Goal: Task Accomplishment & Management: Manage account settings

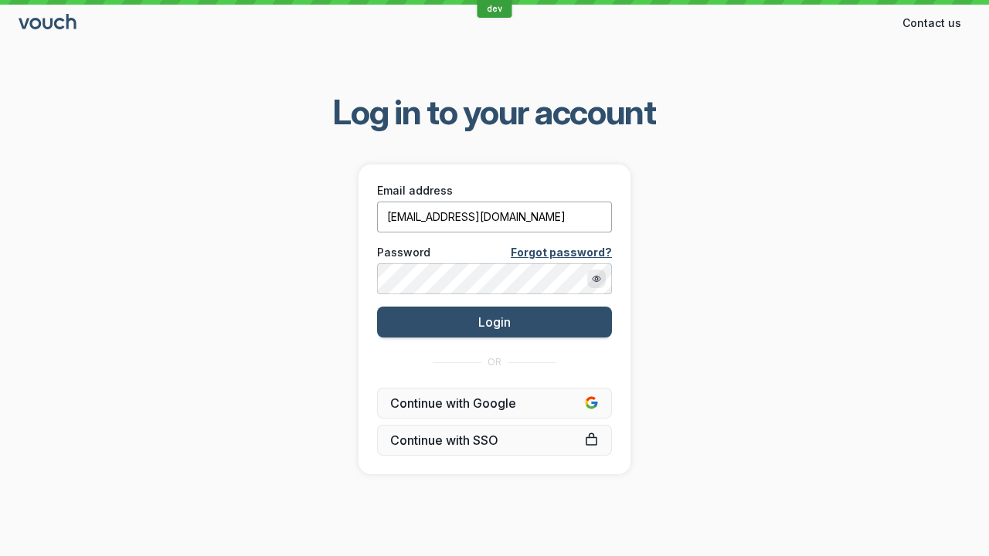
type input "[EMAIL_ADDRESS][DOMAIN_NAME]"
click at [495, 321] on span "Login" at bounding box center [494, 322] width 32 height 15
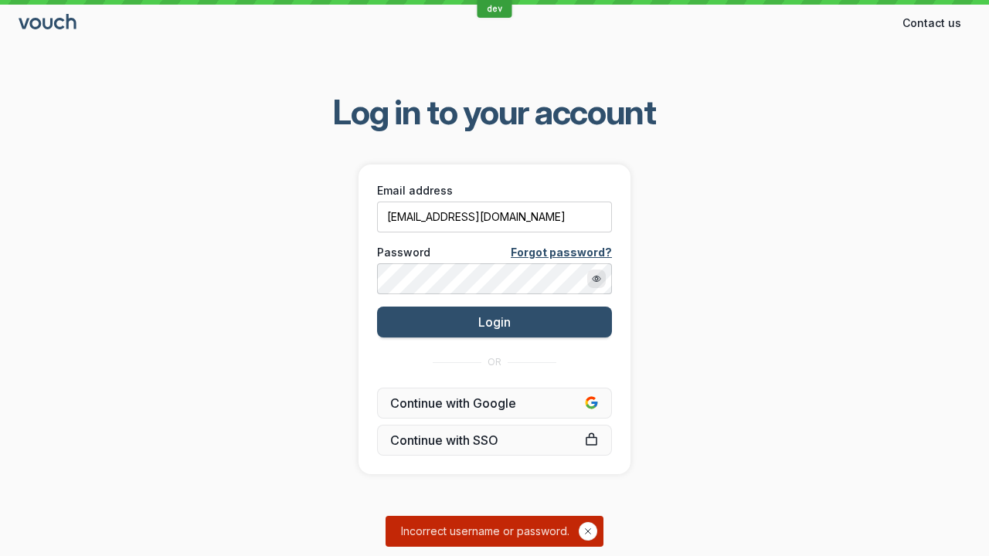
click at [416, 531] on span "Incorrect username or password." at bounding box center [488, 531] width 181 height 15
drag, startPoint x: 416, startPoint y: 531, endPoint x: 564, endPoint y: 529, distance: 148.4
click at [564, 529] on span "Incorrect username or password." at bounding box center [488, 531] width 181 height 15
drag, startPoint x: 564, startPoint y: 529, endPoint x: 425, endPoint y: 535, distance: 139.2
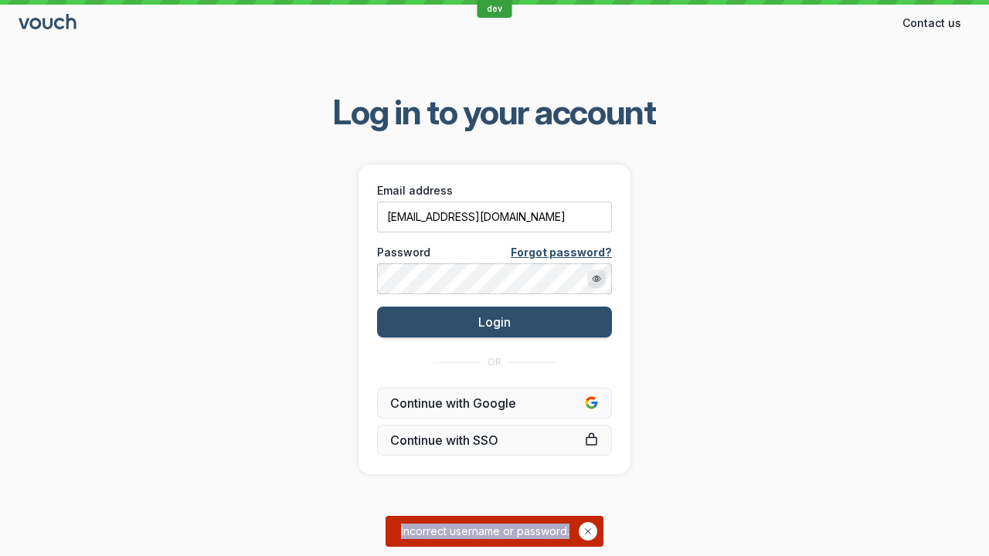
click at [425, 535] on span "Incorrect username or password." at bounding box center [488, 531] width 181 height 15
drag, startPoint x: 425, startPoint y: 535, endPoint x: 514, endPoint y: 533, distance: 88.9
click at [514, 533] on span "Incorrect username or password." at bounding box center [488, 531] width 181 height 15
click at [433, 531] on span "Incorrect username or password." at bounding box center [488, 531] width 181 height 15
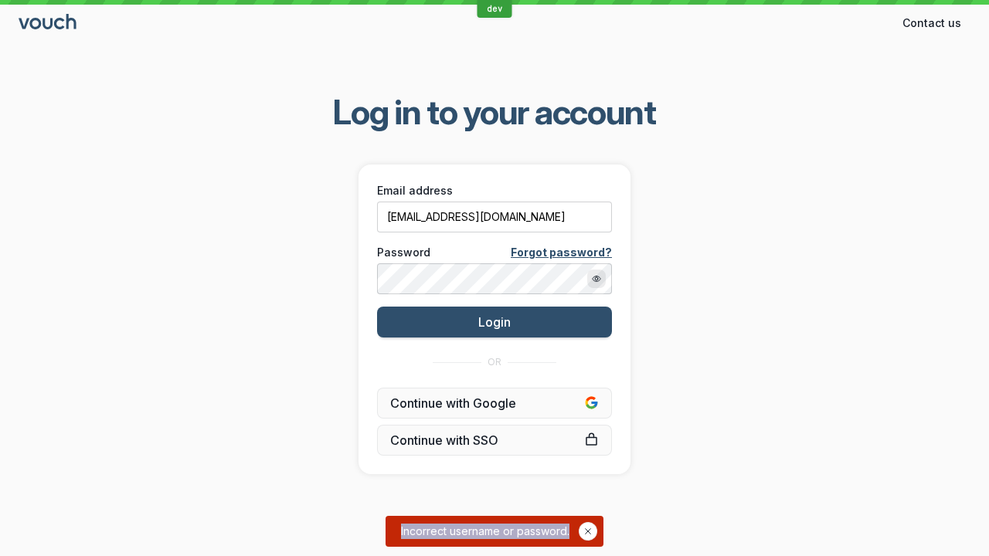
drag, startPoint x: 433, startPoint y: 531, endPoint x: 565, endPoint y: 530, distance: 132.1
click at [565, 530] on span "Incorrect username or password." at bounding box center [488, 531] width 181 height 15
drag, startPoint x: 565, startPoint y: 530, endPoint x: 439, endPoint y: 533, distance: 126.0
click at [439, 533] on span "Incorrect username or password." at bounding box center [488, 531] width 181 height 15
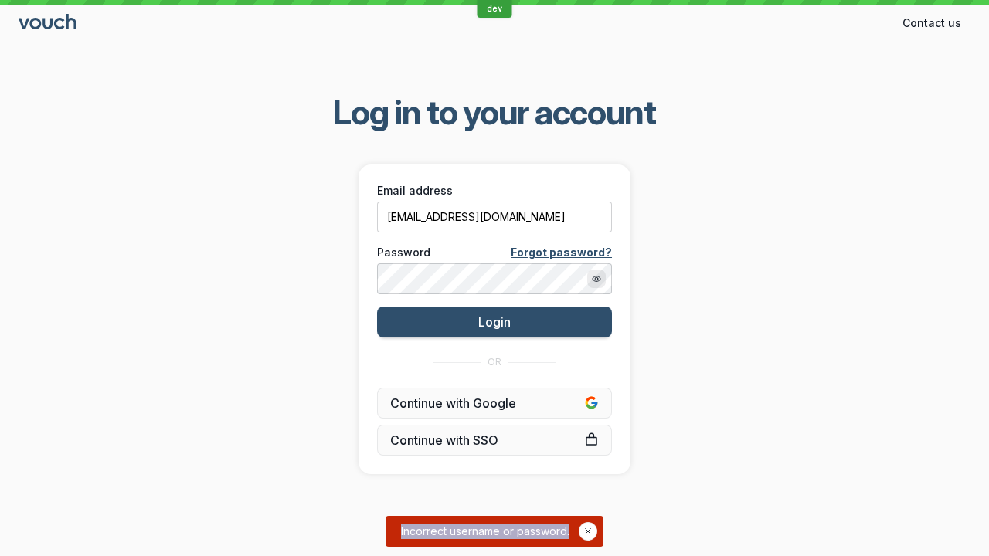
click at [439, 533] on span "Incorrect username or password." at bounding box center [488, 531] width 181 height 15
drag, startPoint x: 439, startPoint y: 533, endPoint x: 569, endPoint y: 534, distance: 129.8
click at [569, 534] on span "Incorrect username or password." at bounding box center [488, 531] width 181 height 15
drag, startPoint x: 569, startPoint y: 534, endPoint x: 420, endPoint y: 532, distance: 148.4
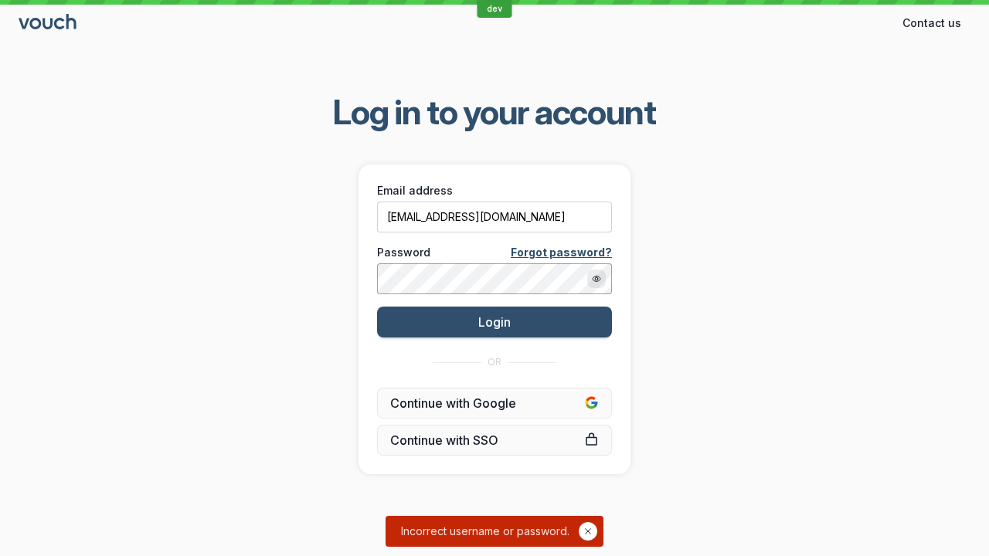
click at [420, 532] on span "Incorrect username or password." at bounding box center [488, 531] width 181 height 15
